Goal: Task Accomplishment & Management: Use online tool/utility

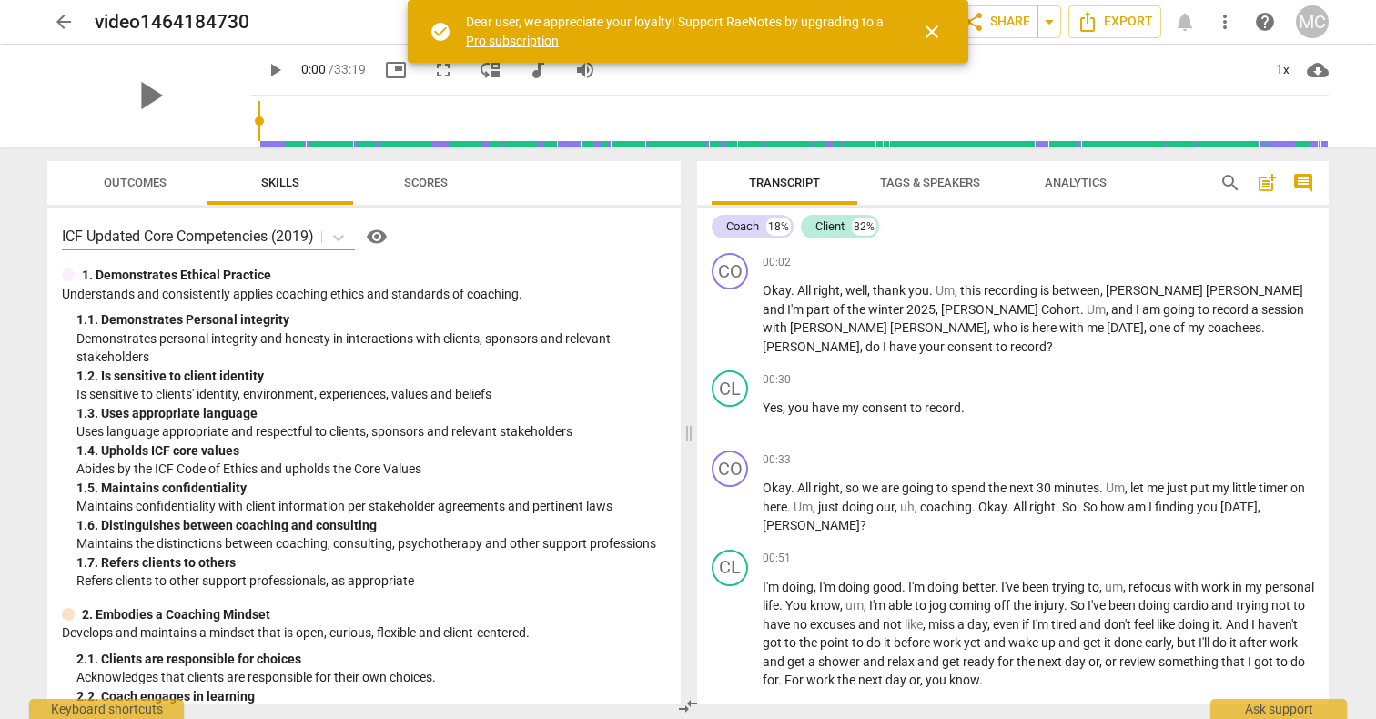
click at [935, 32] on span "close" at bounding box center [932, 32] width 22 height 22
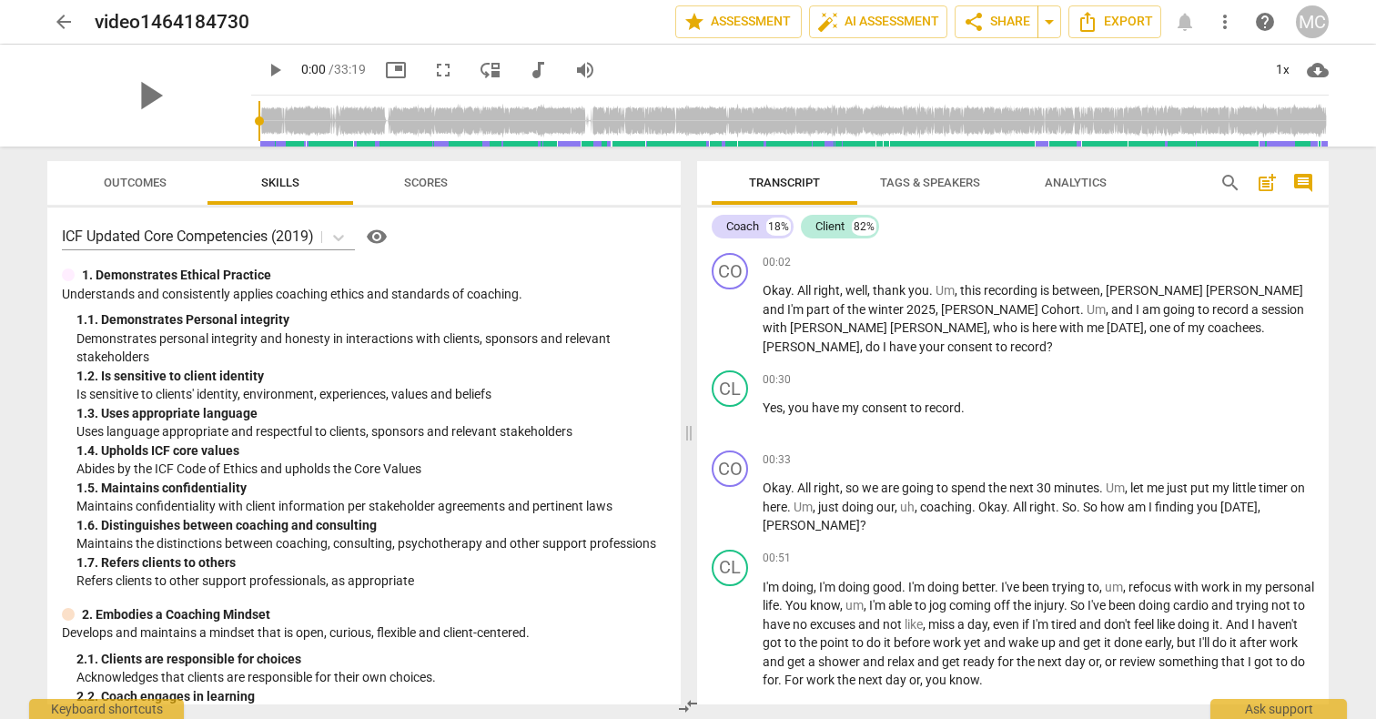
click at [67, 20] on span "arrow_back" at bounding box center [64, 22] width 22 height 22
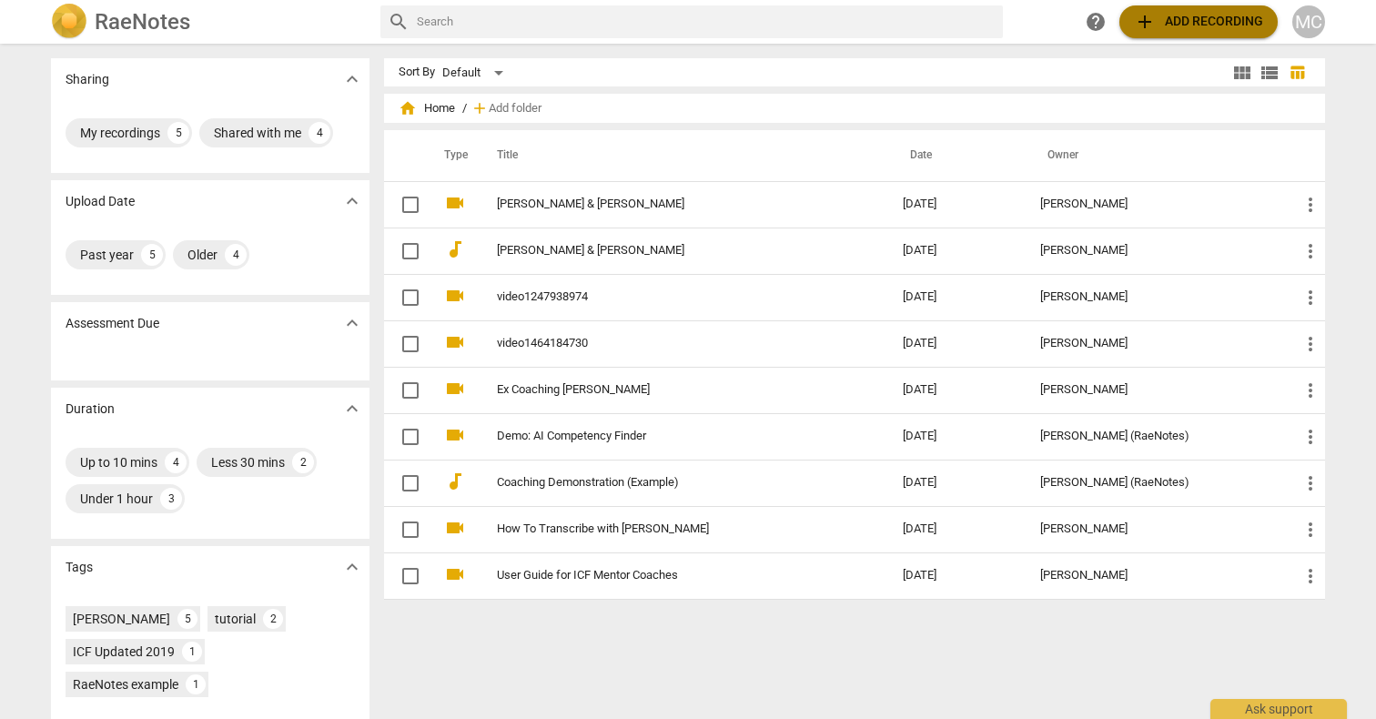
click at [1190, 18] on span "add Add recording" at bounding box center [1198, 22] width 129 height 22
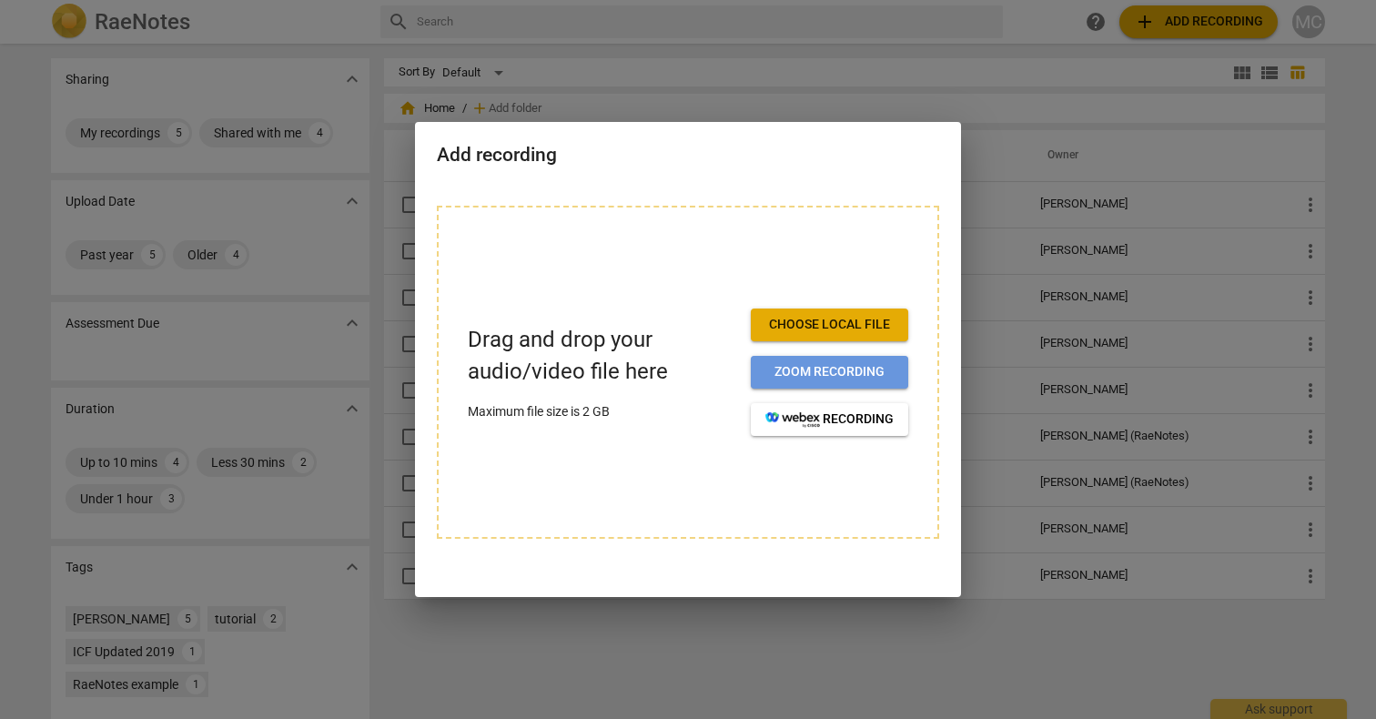
click at [766, 368] on span "Zoom recording" at bounding box center [829, 372] width 128 height 18
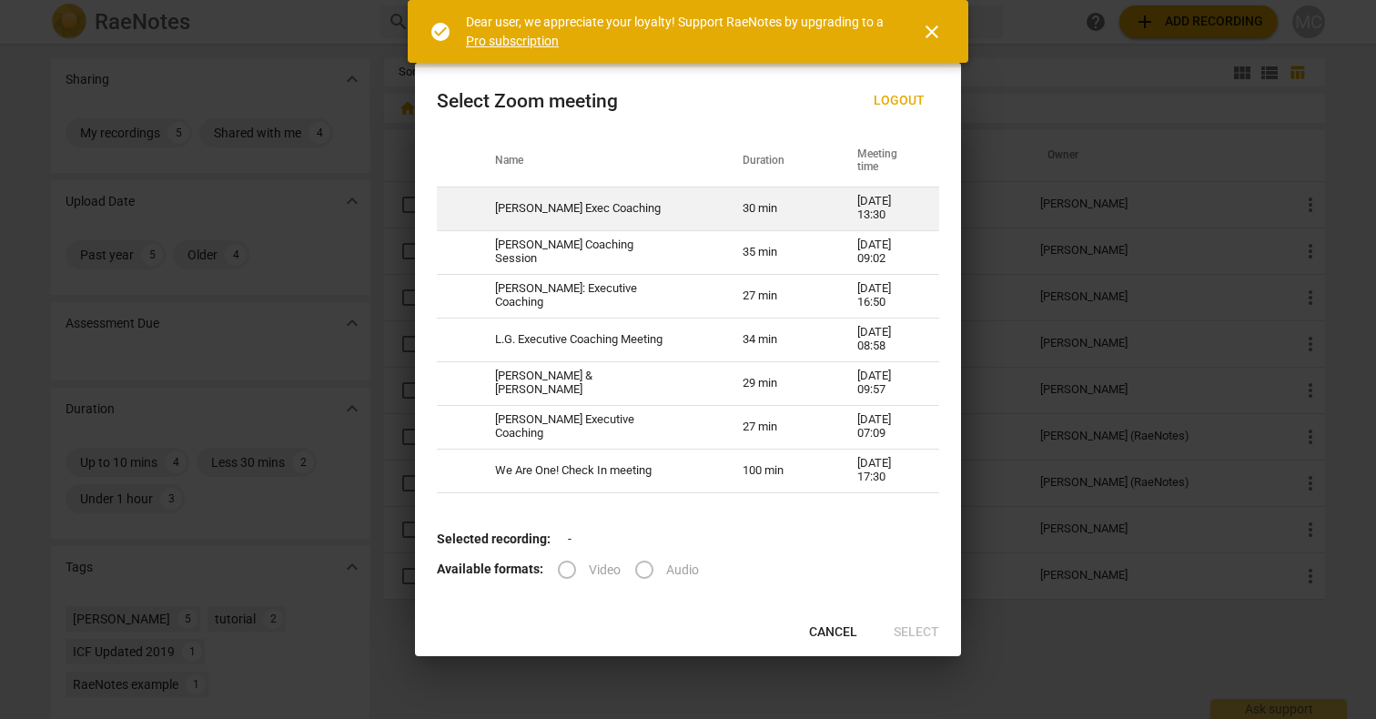
click at [634, 205] on td "[PERSON_NAME] Exec Coaching" at bounding box center [597, 209] width 248 height 44
radio input "true"
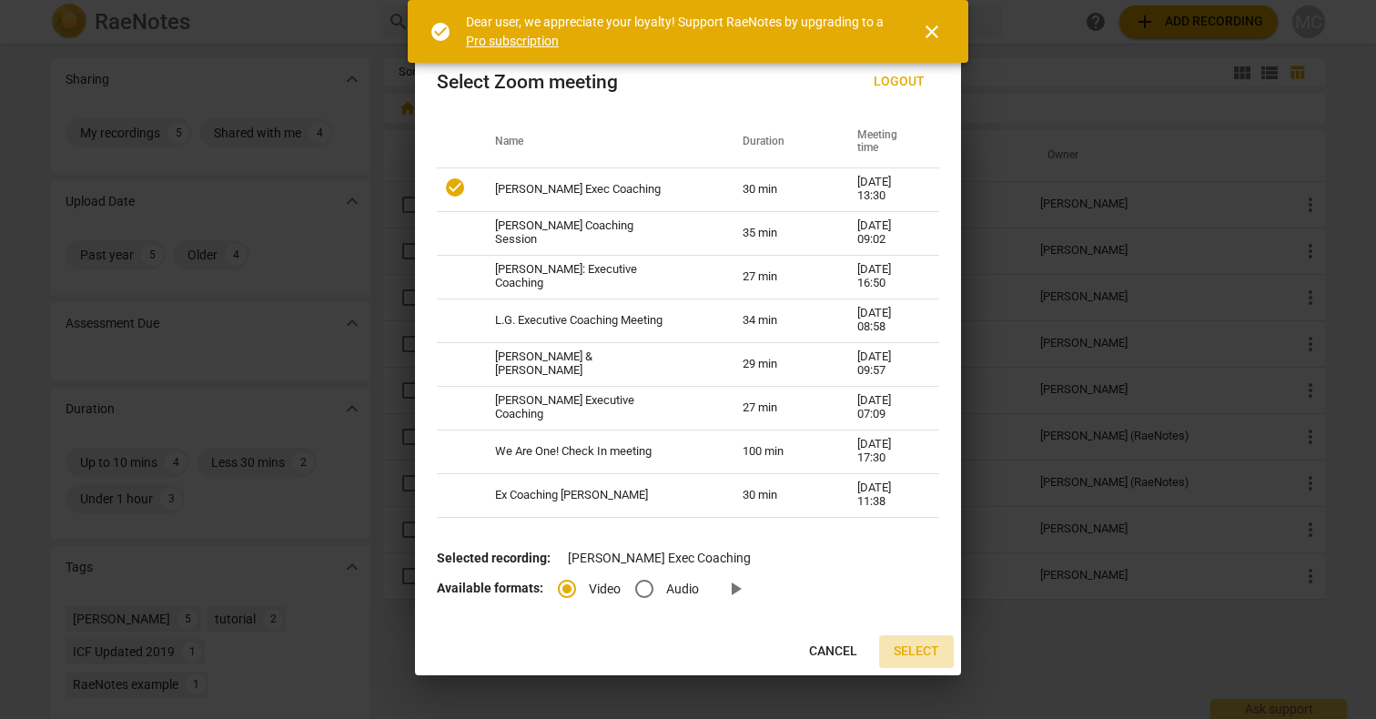
click at [909, 642] on button "Select" at bounding box center [916, 651] width 75 height 33
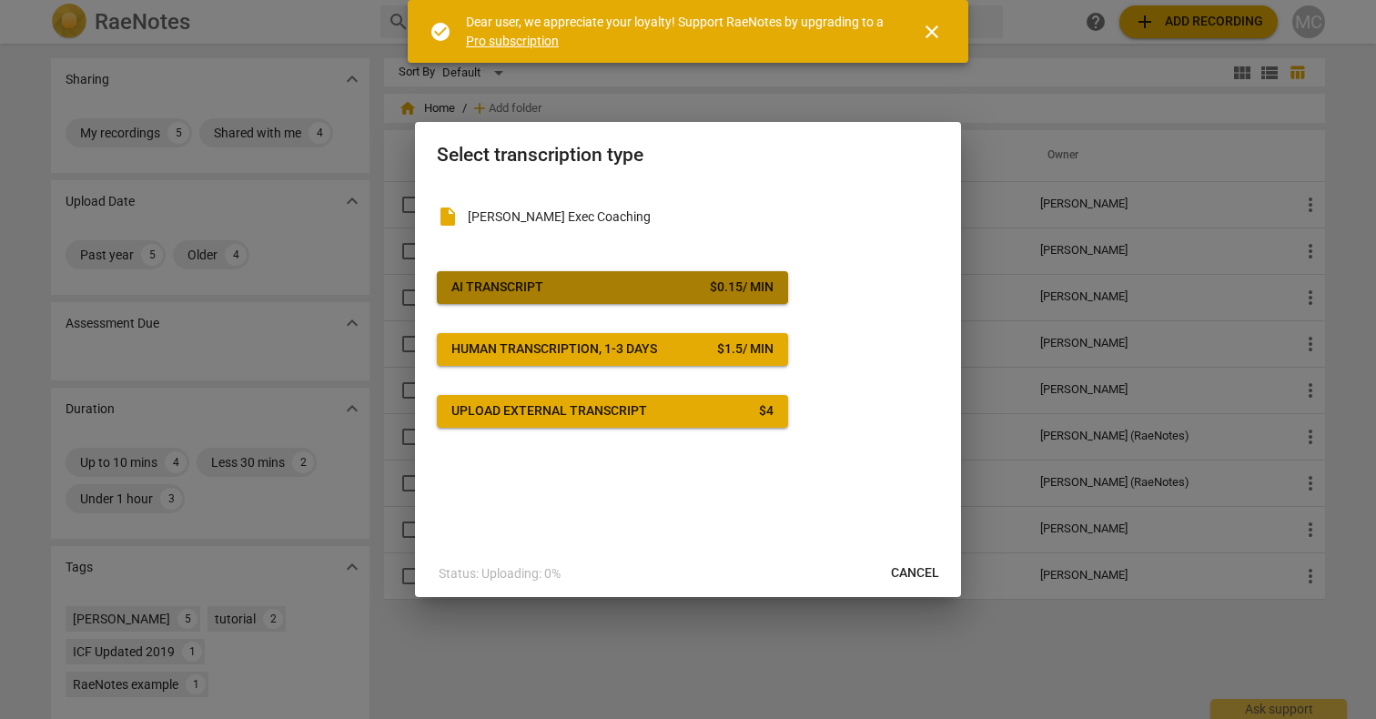
click at [619, 283] on span "AI Transcript $ 0.15 / min" at bounding box center [612, 287] width 322 height 18
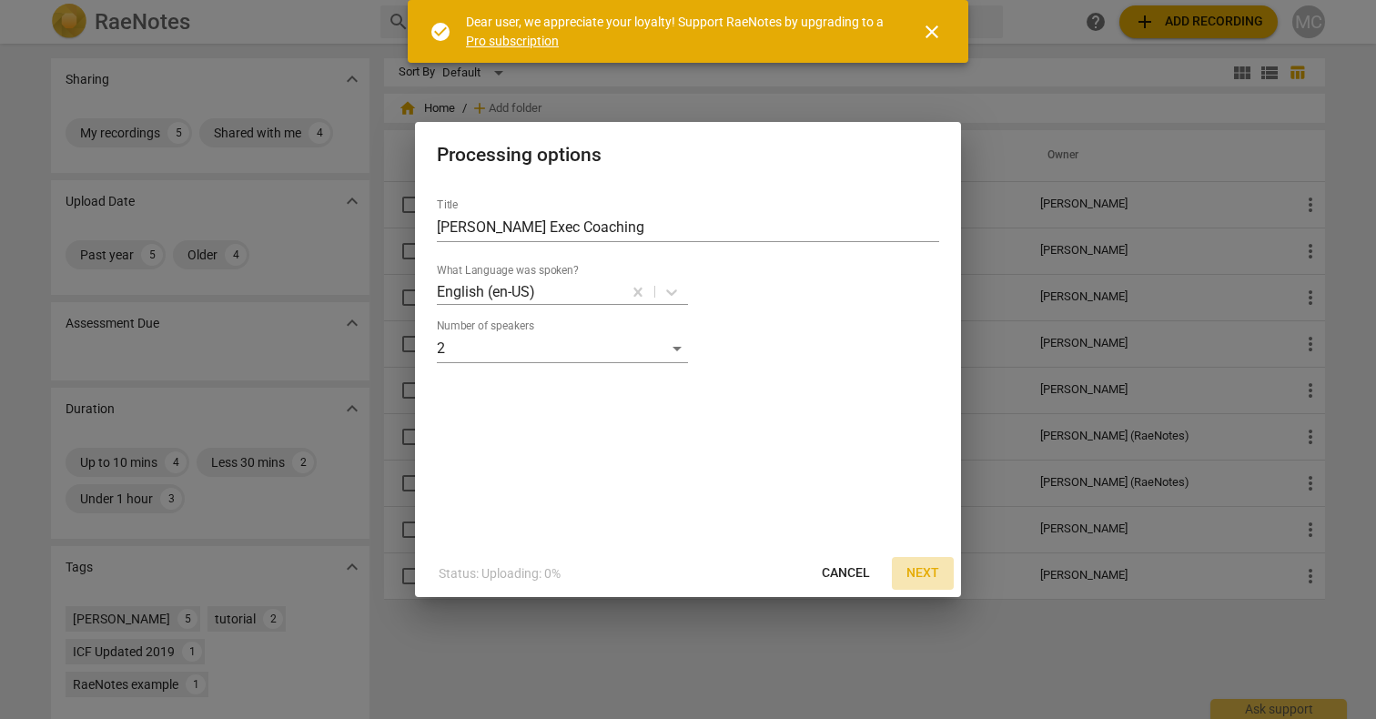
click at [915, 569] on span "Next" at bounding box center [922, 573] width 33 height 18
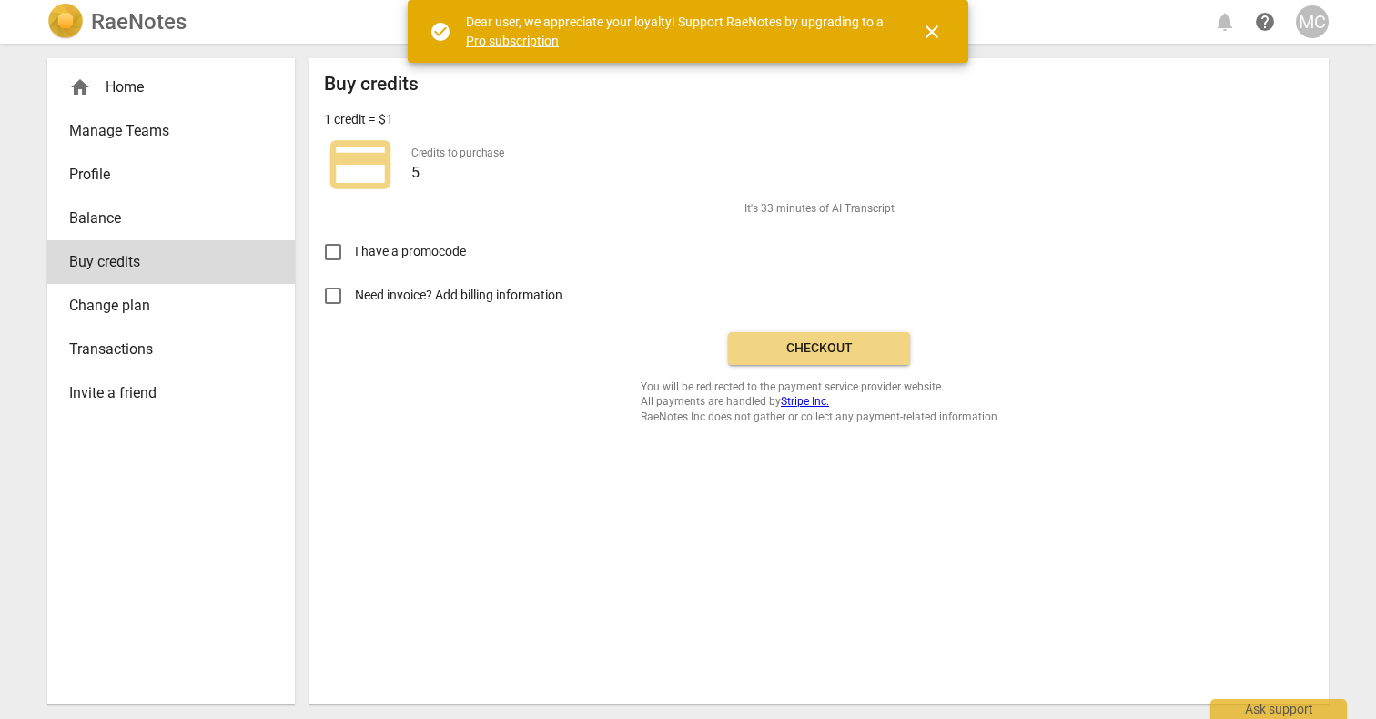
click at [809, 344] on span "Checkout" at bounding box center [819, 348] width 153 height 18
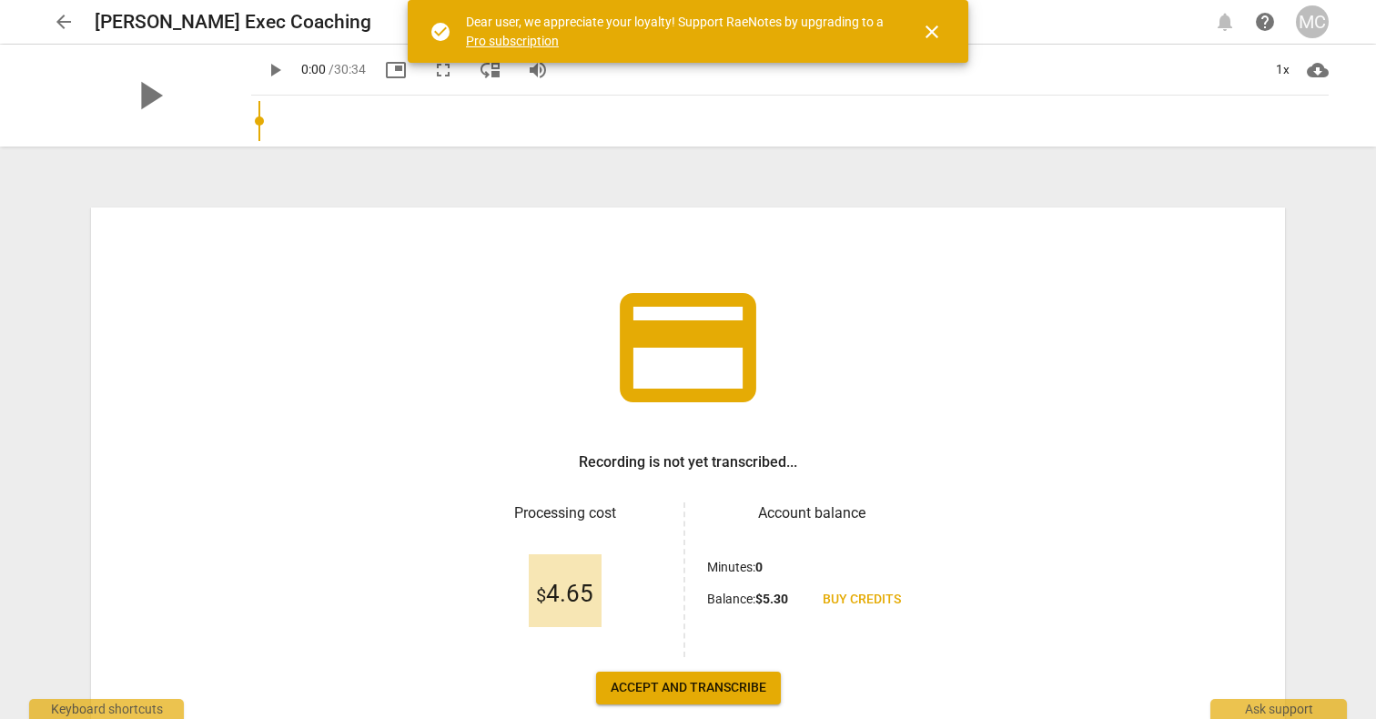
click at [727, 692] on span "Accept and transcribe" at bounding box center [689, 688] width 156 height 18
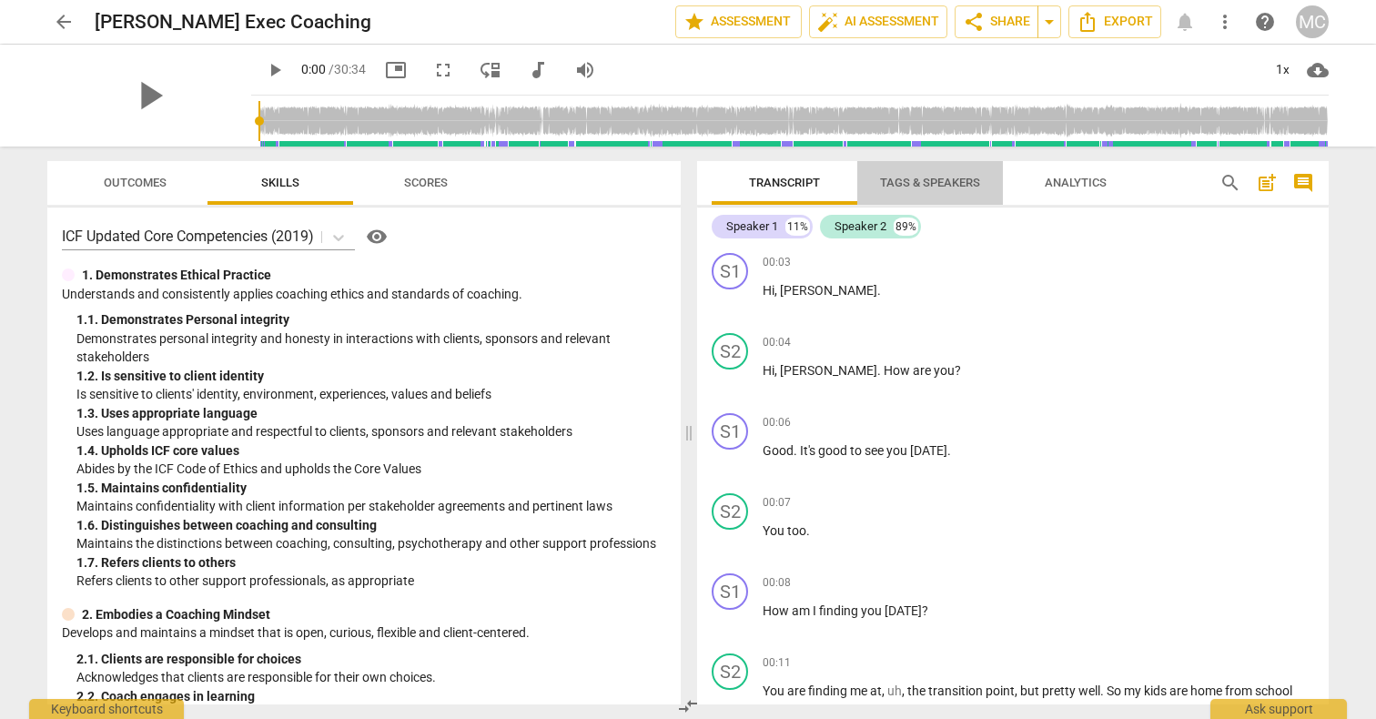
click at [927, 184] on span "Tags & Speakers" at bounding box center [930, 183] width 100 height 14
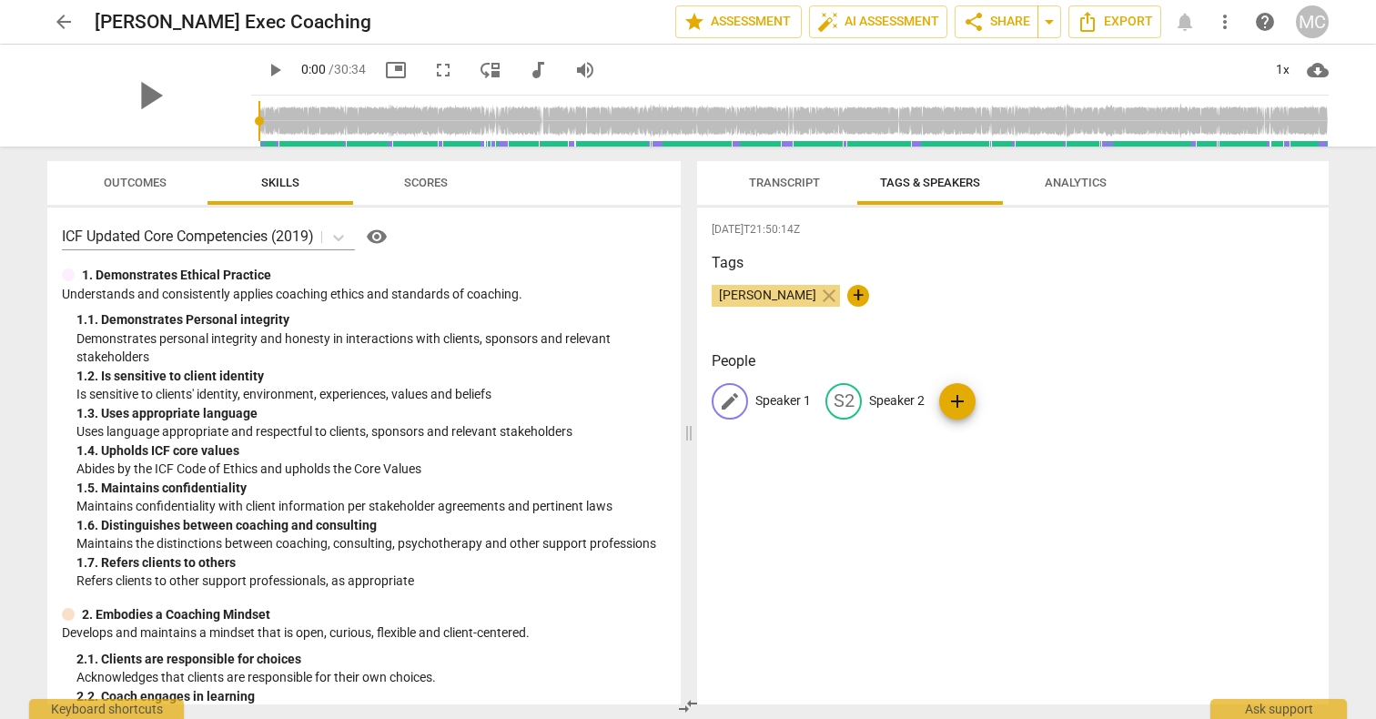
click at [772, 401] on p "Speaker 1" at bounding box center [783, 400] width 56 height 19
type input "[PERSON_NAME]"
click at [1008, 407] on p "Speaker 2" at bounding box center [1015, 400] width 56 height 19
type input "[PERSON_NAME]"
click at [1104, 491] on div "[DATE]T21:50:14Z Tags [PERSON_NAME] close + People MI [PERSON_NAME] edit Heathe…" at bounding box center [1013, 455] width 632 height 497
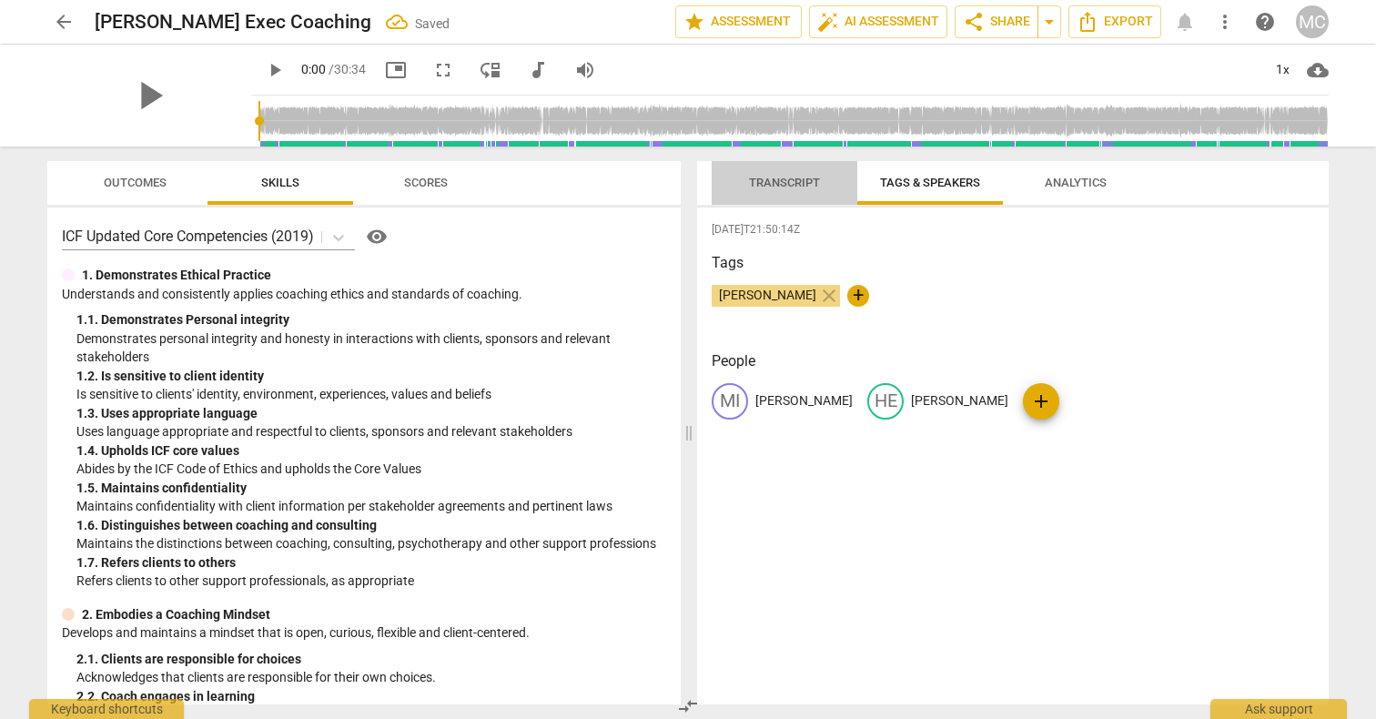
click at [767, 180] on span "Transcript" at bounding box center [784, 183] width 71 height 14
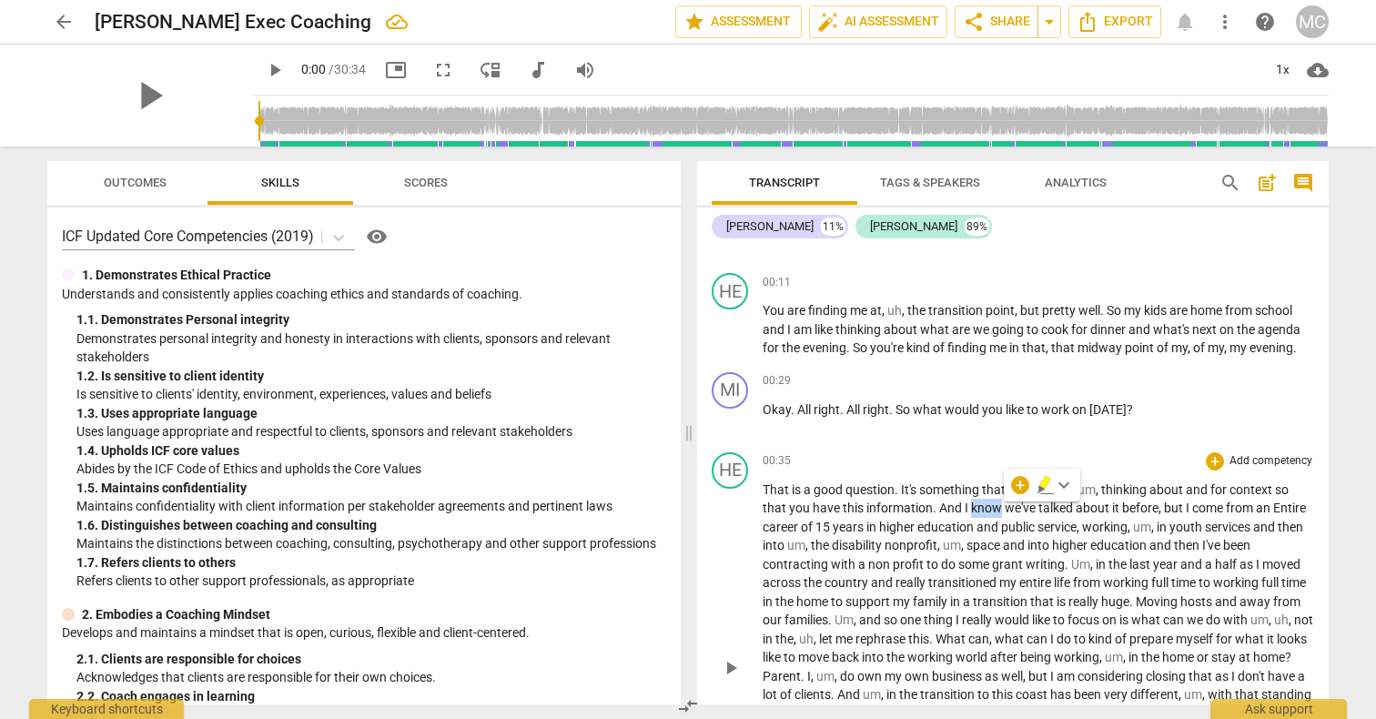
scroll to position [391, 0]
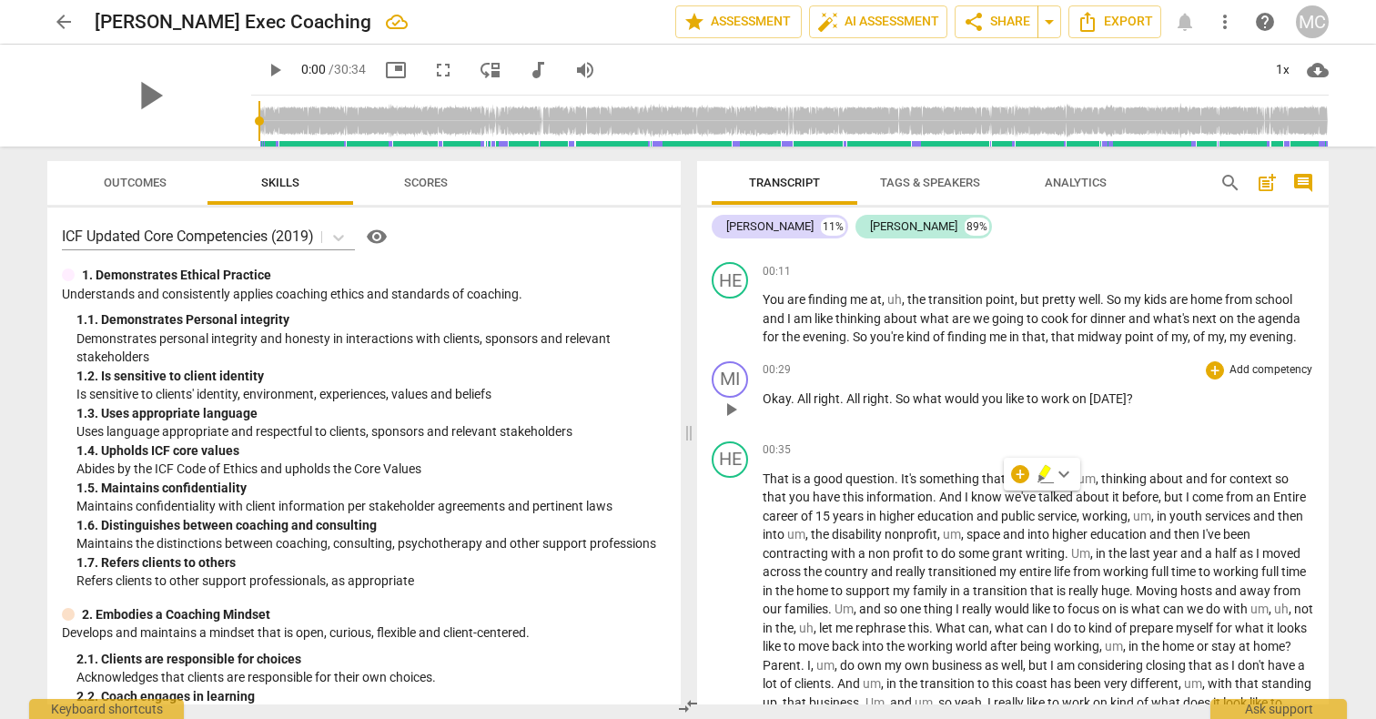
click at [925, 412] on div "00:29 + Add competency keyboard_arrow_right Okay . All right . All right . So w…" at bounding box center [1038, 394] width 551 height 66
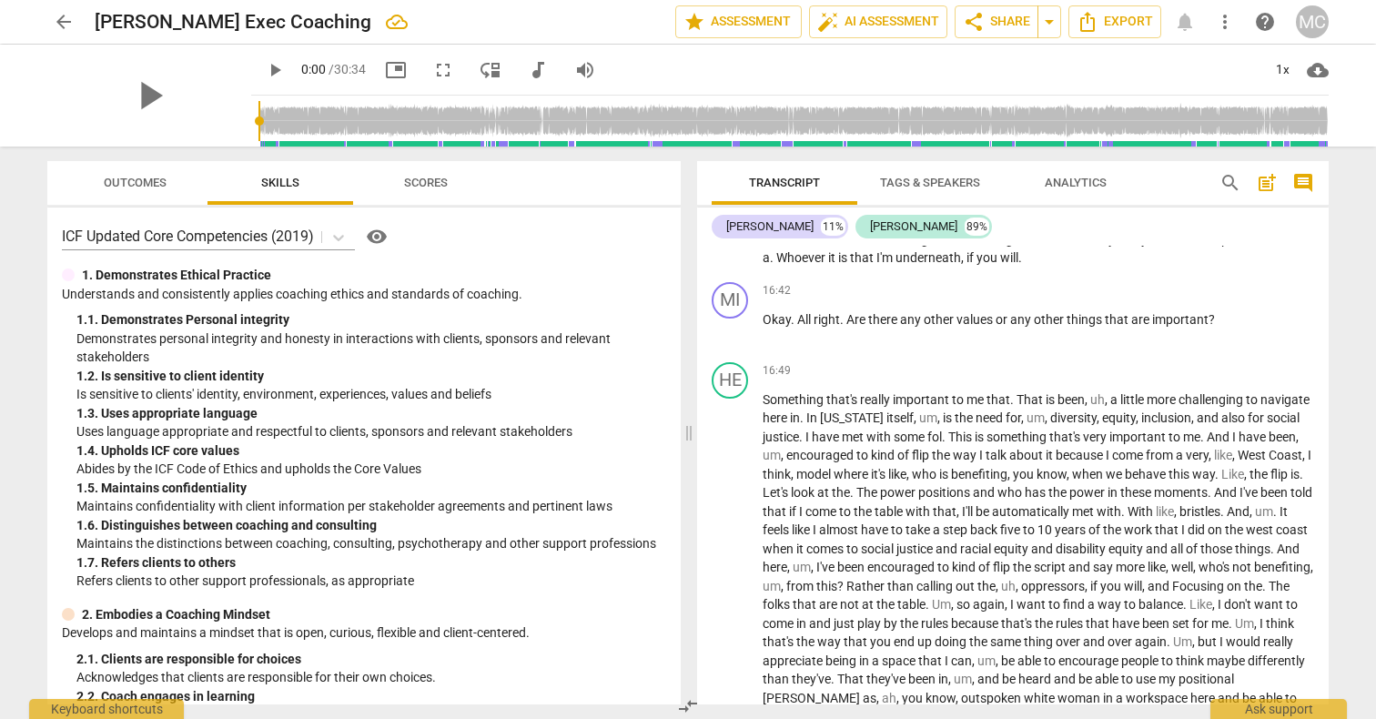
scroll to position [5160, 0]
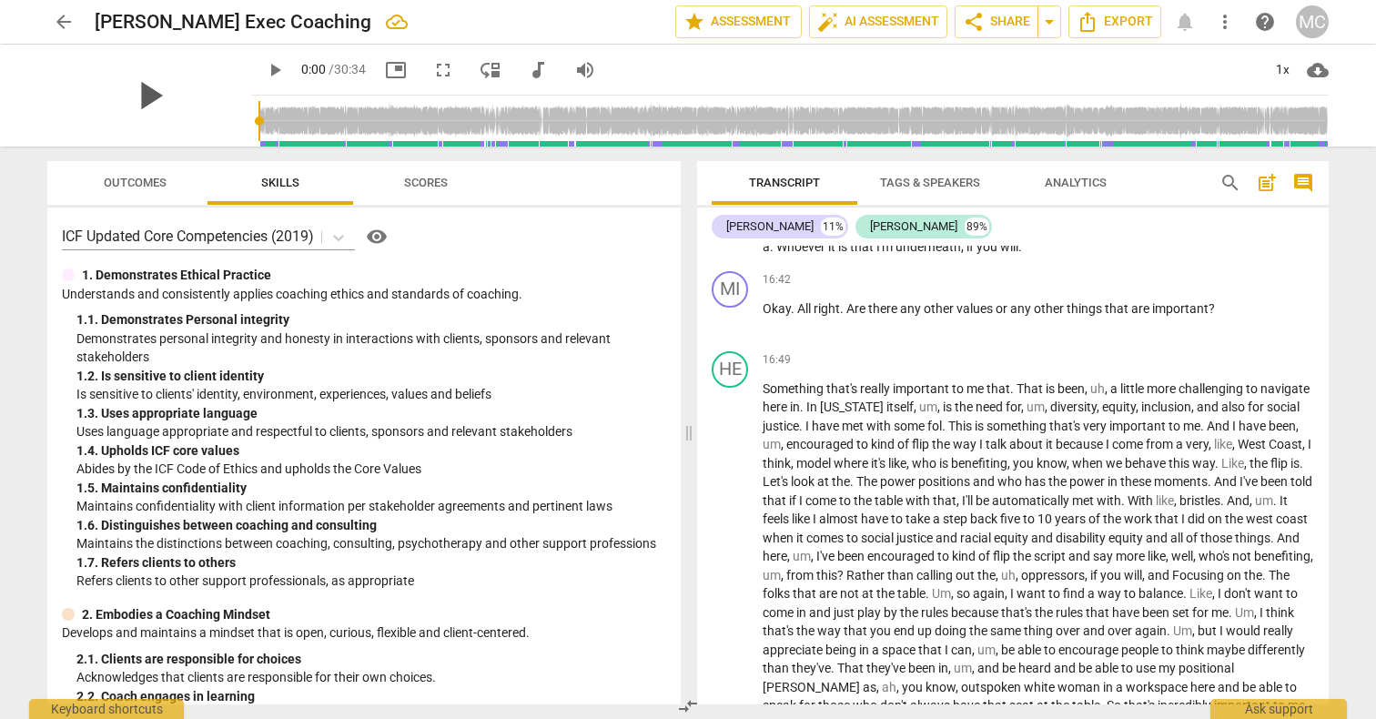
click at [149, 98] on span "play_arrow" at bounding box center [149, 95] width 47 height 47
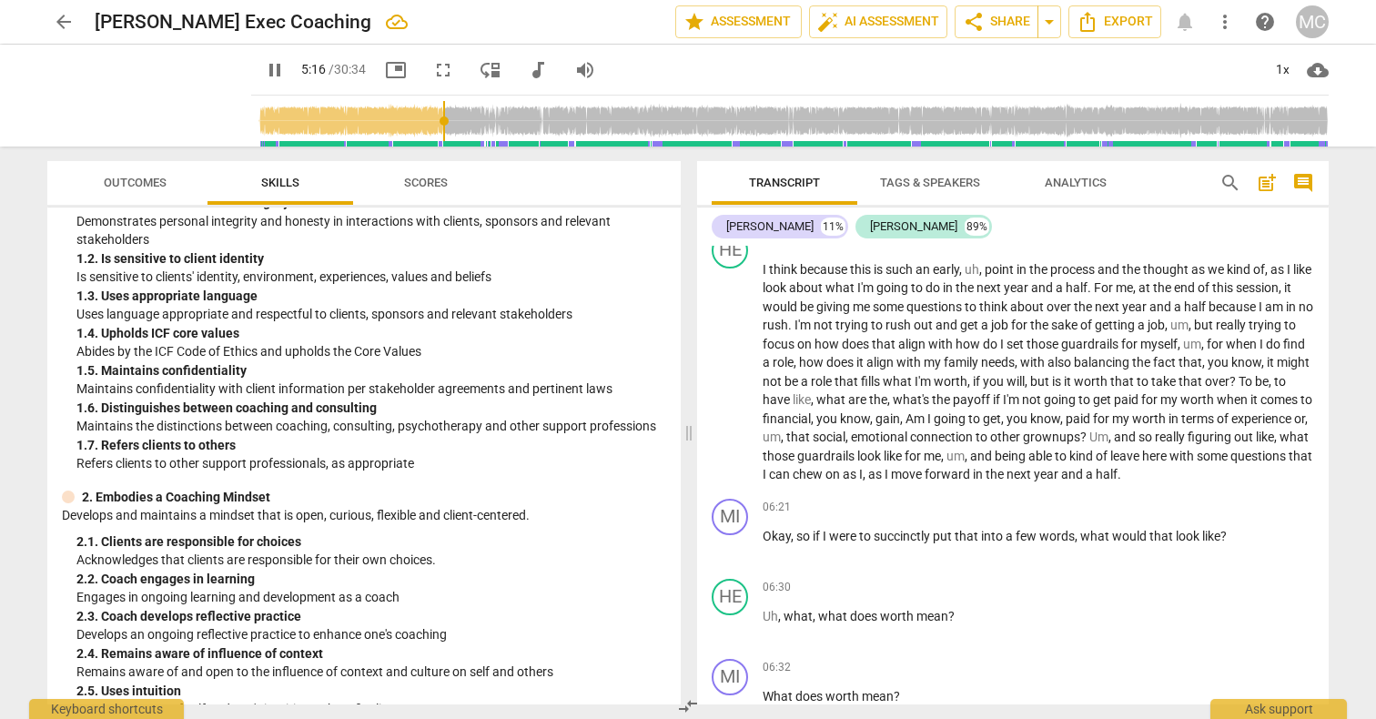
scroll to position [1831, 0]
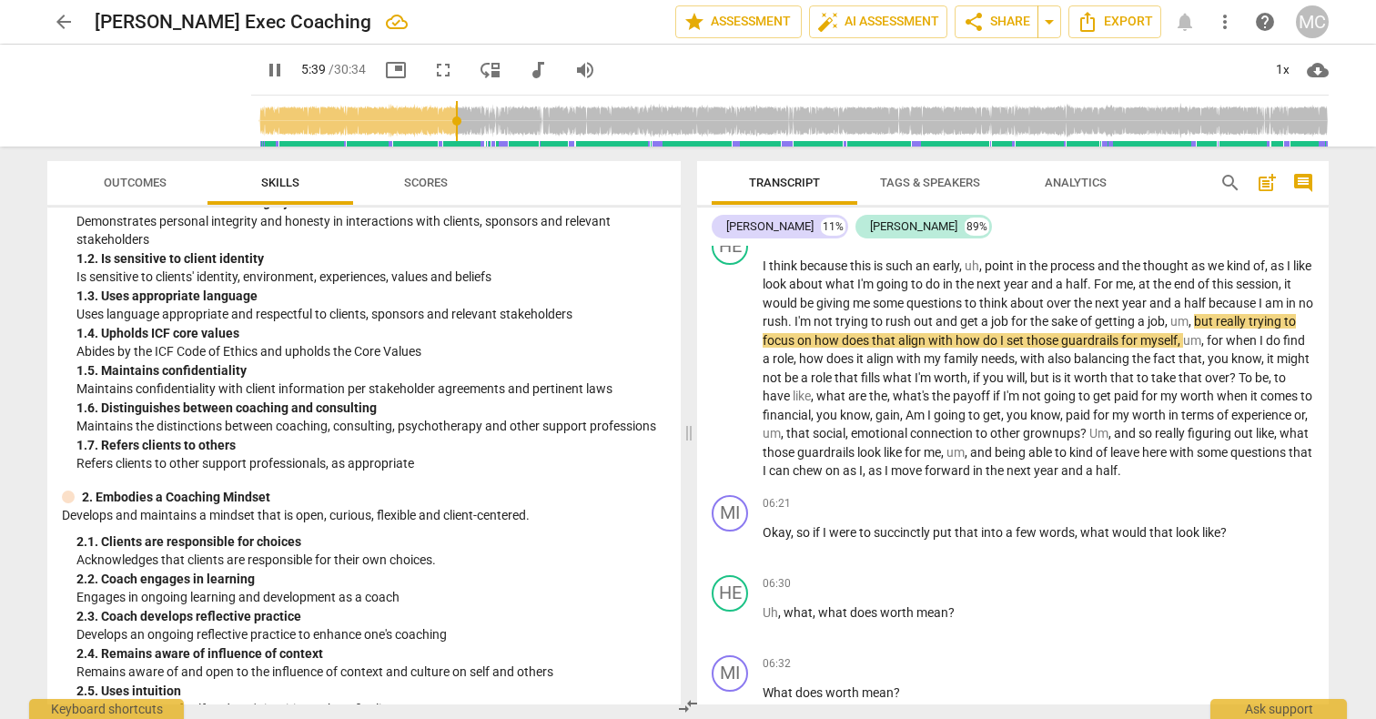
click at [264, 69] on span "pause" at bounding box center [275, 70] width 22 height 22
click at [144, 104] on span "play_arrow" at bounding box center [149, 95] width 47 height 47
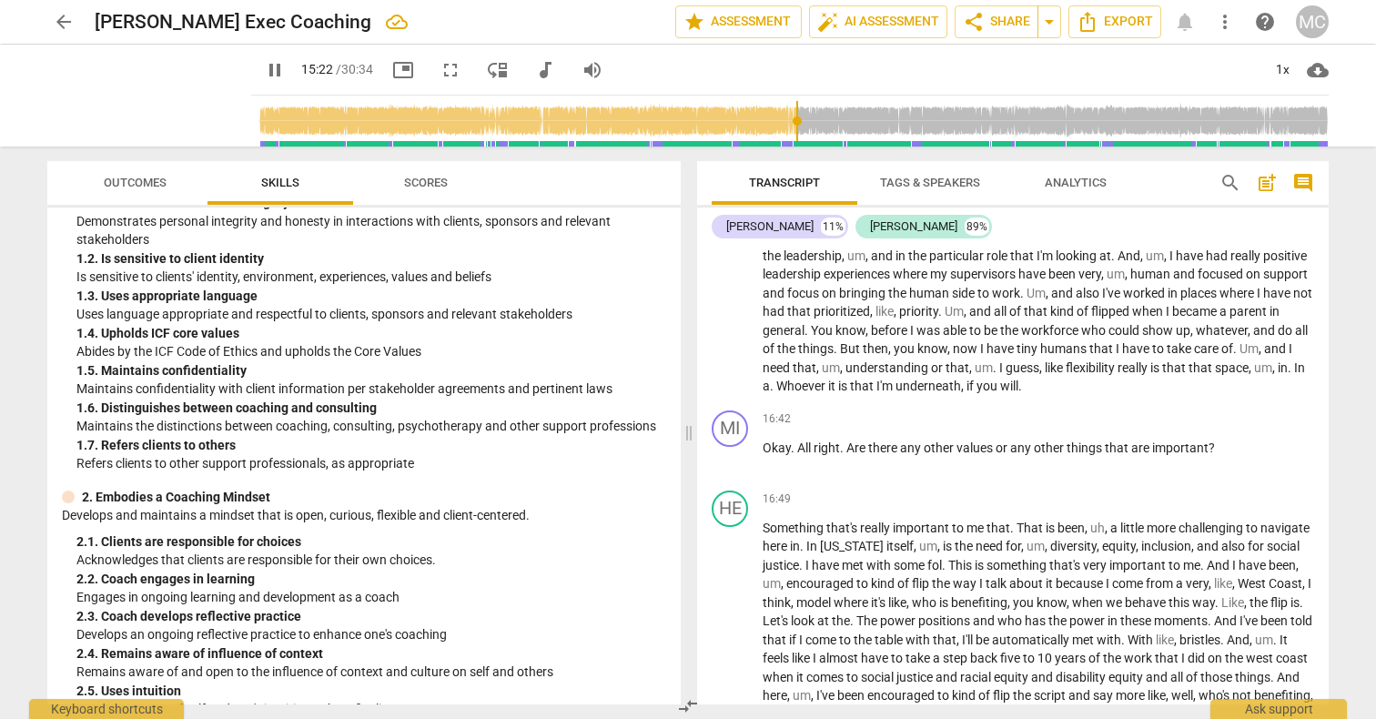
scroll to position [5026, 0]
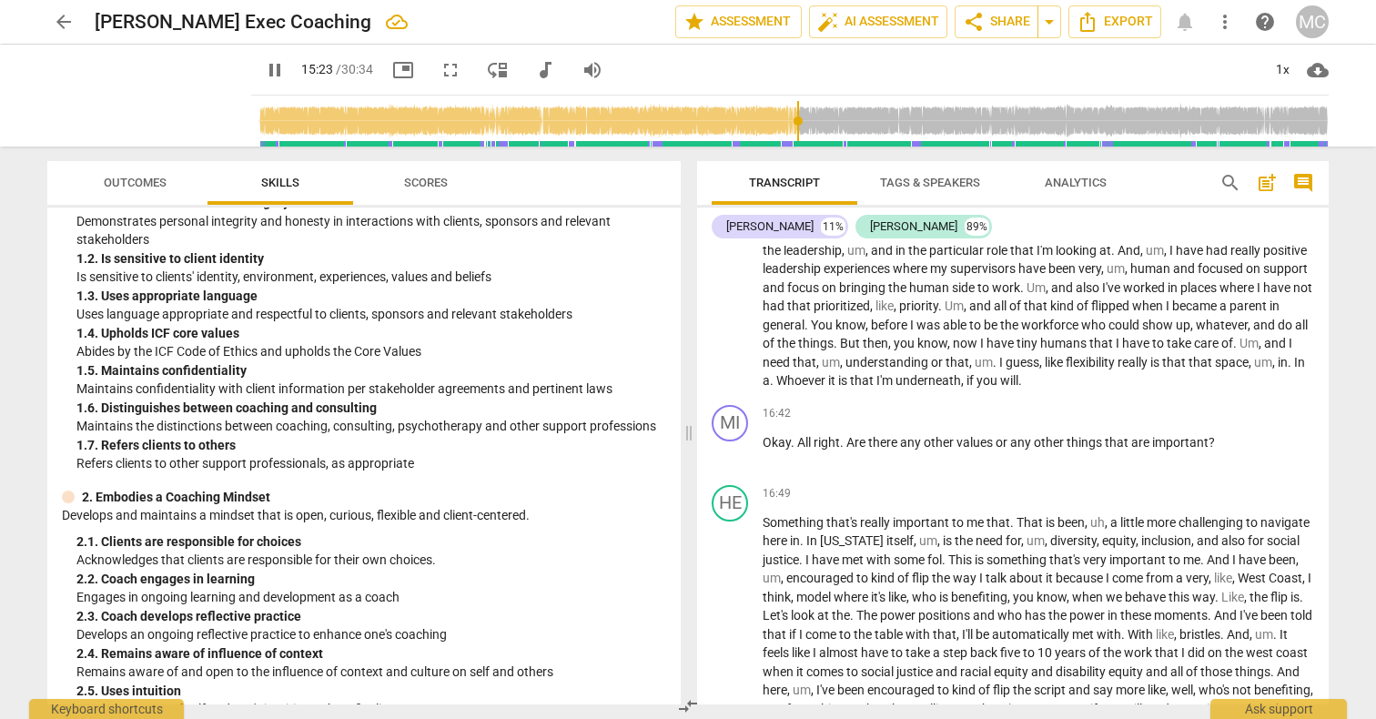
click at [264, 67] on span "pause" at bounding box center [275, 70] width 22 height 22
type input "924"
